Goal: Obtain resource: Obtain resource

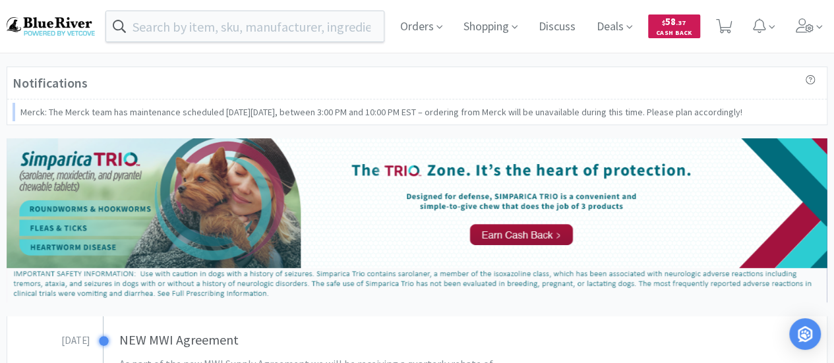
click at [693, 25] on span "$ 58 . 37 Cash Back" at bounding box center [674, 26] width 52 height 23
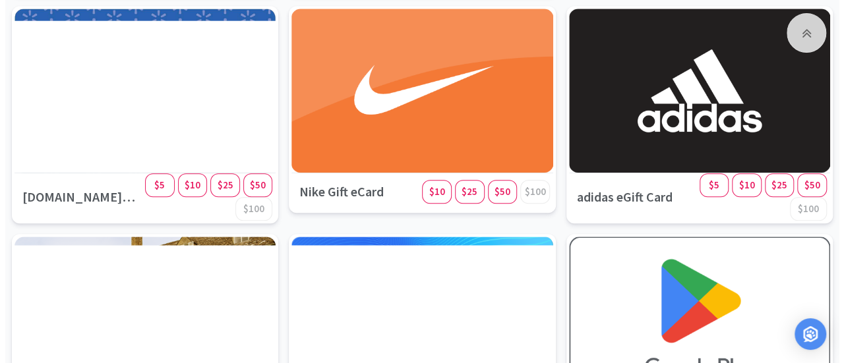
scroll to position [466, 0]
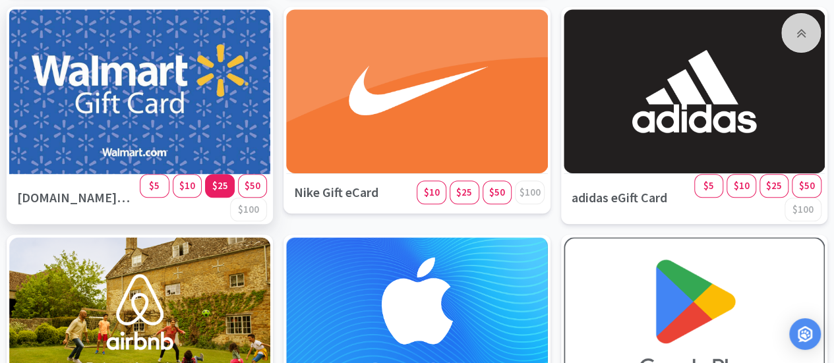
click at [218, 183] on span "$25" at bounding box center [220, 185] width 16 height 13
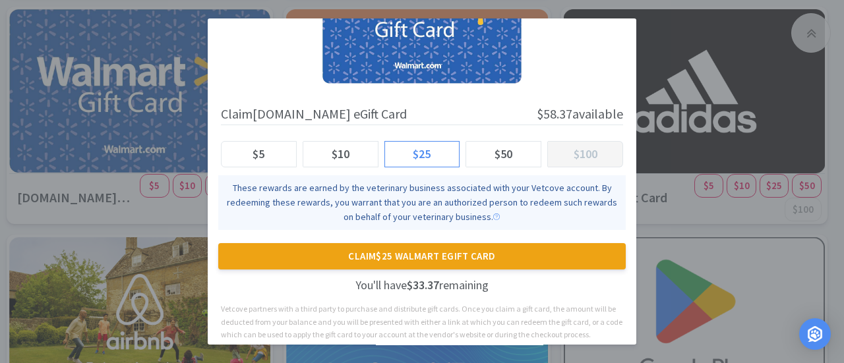
scroll to position [127, 0]
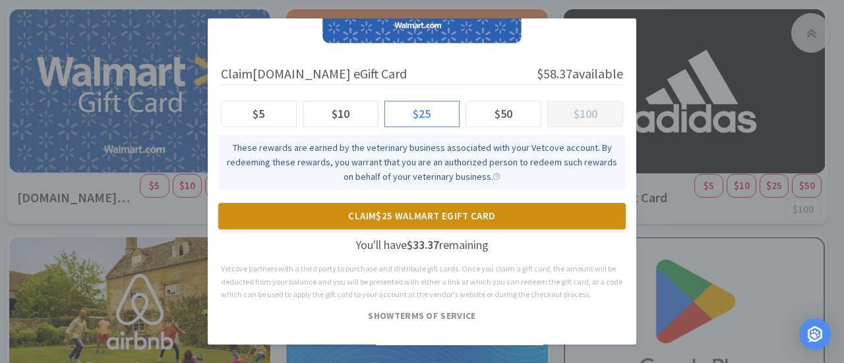
click at [413, 208] on button "Claim $25 Walmart eGift Card" at bounding box center [422, 216] width 408 height 26
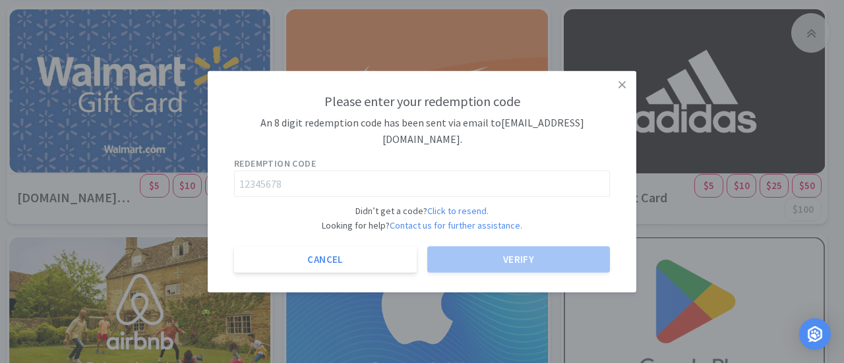
scroll to position [0, 0]
click at [342, 183] on input "text" at bounding box center [422, 184] width 376 height 26
paste input "68259217"
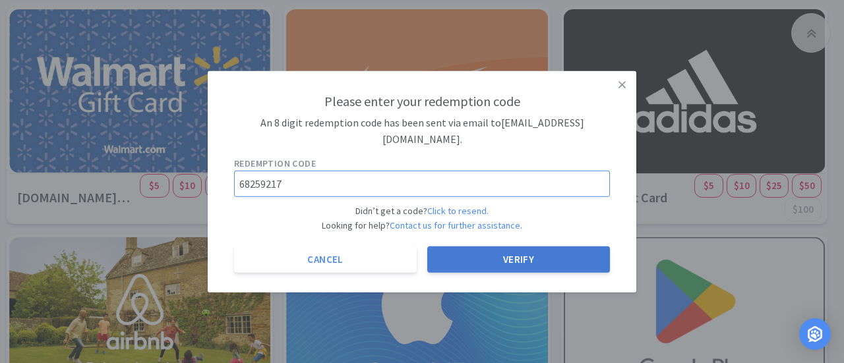
type input "68259217"
click at [501, 258] on button "Verify" at bounding box center [518, 260] width 183 height 26
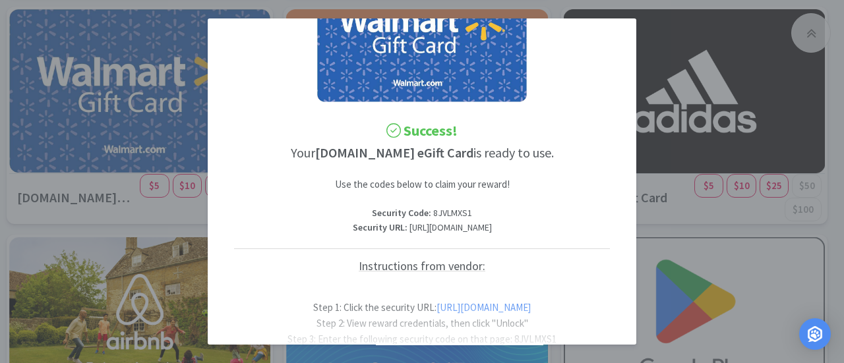
scroll to position [82, 0]
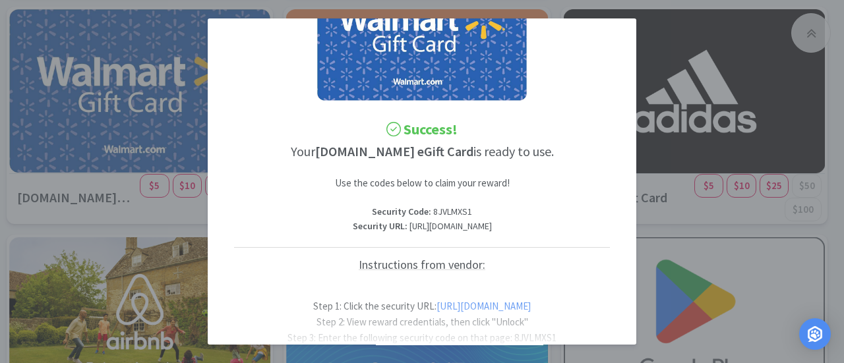
click at [505, 234] on p "Security URL : [URL][DOMAIN_NAME]" at bounding box center [422, 227] width 376 height 15
drag, startPoint x: 623, startPoint y: 240, endPoint x: 529, endPoint y: 231, distance: 94.0
click at [529, 231] on p "Security URL : [URL][DOMAIN_NAME]" at bounding box center [422, 227] width 376 height 15
click at [279, 234] on p "Security URL : [URL][DOMAIN_NAME]" at bounding box center [422, 227] width 376 height 15
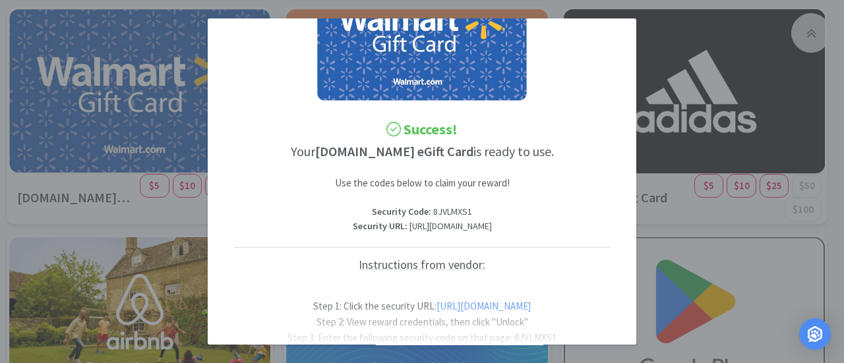
drag, startPoint x: 233, startPoint y: 240, endPoint x: 624, endPoint y: 243, distance: 391.1
click at [623, 243] on div "Success! Your [DOMAIN_NAME] eGift Card is ready to use. Use the codes below to …" at bounding box center [422, 273] width 402 height 660
drag, startPoint x: 369, startPoint y: 212, endPoint x: 430, endPoint y: 212, distance: 60.7
click at [430, 212] on p "Security Code : 8JVLMXS1" at bounding box center [422, 211] width 376 height 15
copy p "8JVLMXS1"
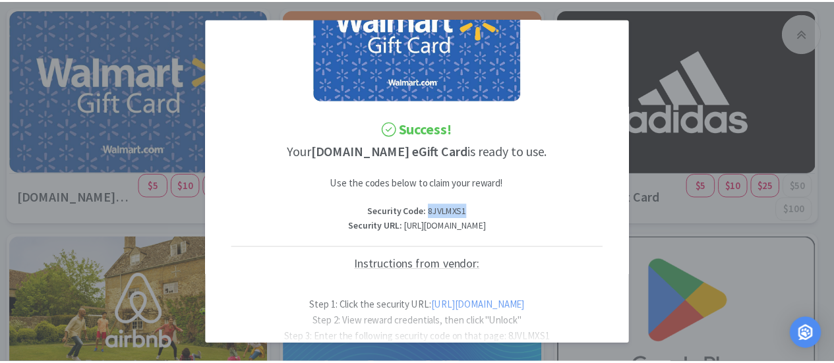
scroll to position [0, 58]
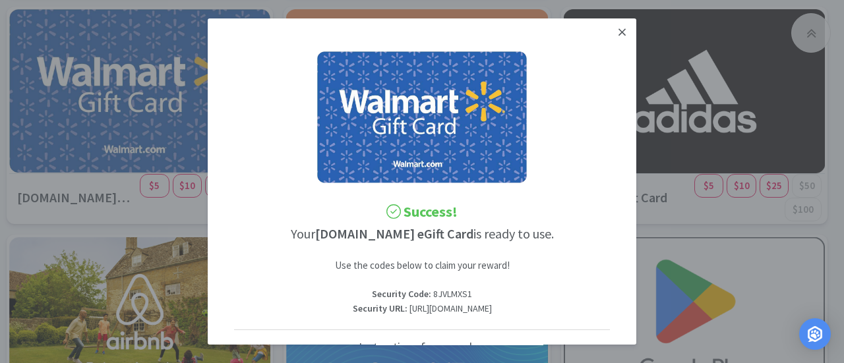
click at [619, 34] on icon at bounding box center [622, 31] width 7 height 7
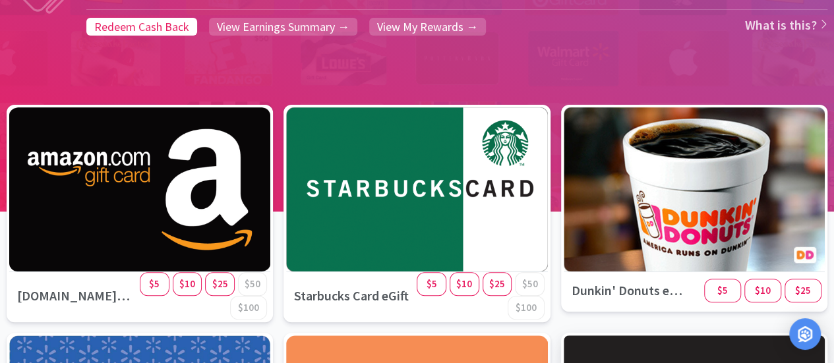
scroll to position [0, 0]
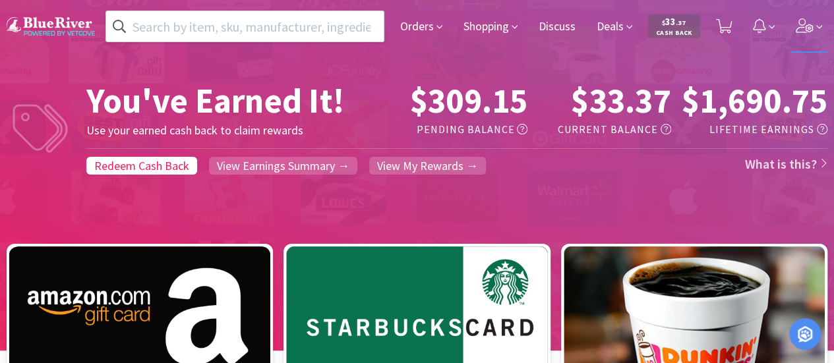
click at [813, 27] on icon at bounding box center [805, 25] width 18 height 15
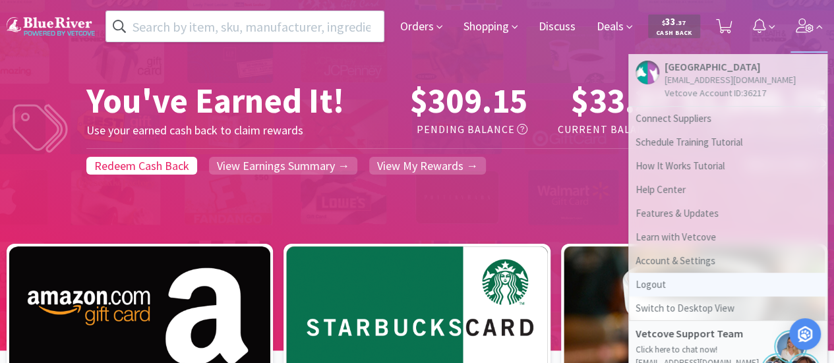
click at [667, 286] on link "Logout" at bounding box center [728, 285] width 198 height 24
